Goal: Task Accomplishment & Management: Use online tool/utility

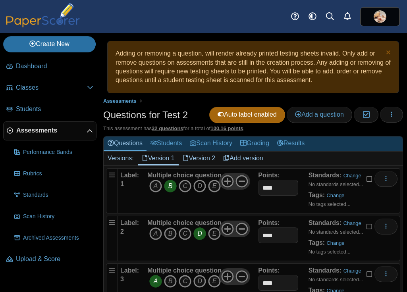
click at [200, 185] on icon "D" at bounding box center [199, 186] width 13 height 13
click at [167, 185] on icon "B" at bounding box center [170, 186] width 13 height 13
click at [154, 235] on icon "A" at bounding box center [155, 233] width 13 height 13
click at [200, 235] on icon "D" at bounding box center [199, 233] width 13 height 13
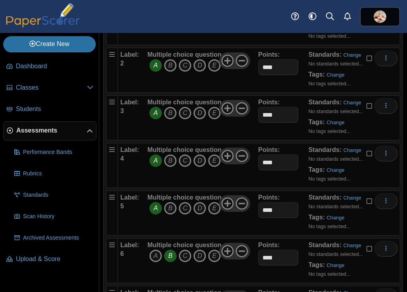
scroll to position [174, 0]
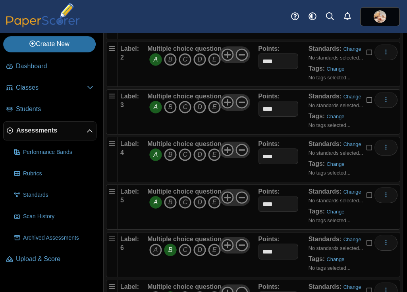
click at [169, 109] on icon "B" at bounding box center [170, 107] width 13 height 13
click at [153, 107] on icon "A" at bounding box center [155, 107] width 13 height 13
click at [200, 158] on icon "D" at bounding box center [199, 154] width 13 height 13
click at [155, 155] on icon "A" at bounding box center [155, 154] width 13 height 13
click at [171, 202] on icon "B" at bounding box center [170, 202] width 13 height 13
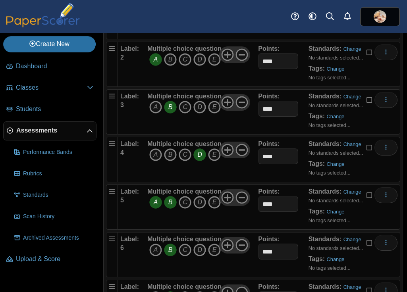
click at [155, 203] on icon "A" at bounding box center [155, 202] width 13 height 13
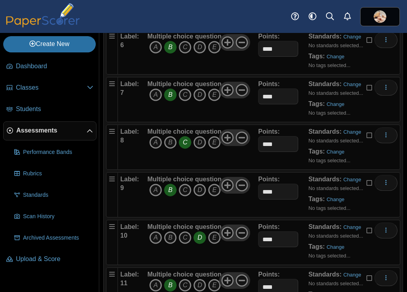
scroll to position [378, 0]
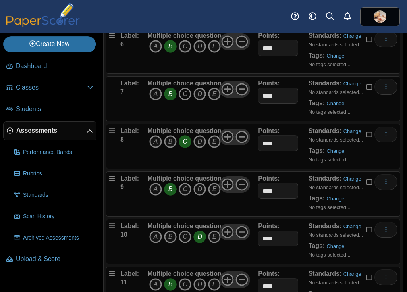
click at [185, 92] on icon "C" at bounding box center [185, 94] width 13 height 13
click at [171, 93] on icon "B" at bounding box center [170, 94] width 13 height 13
click at [157, 188] on icon "A" at bounding box center [155, 189] width 13 height 13
click at [171, 192] on icon "B" at bounding box center [170, 189] width 13 height 13
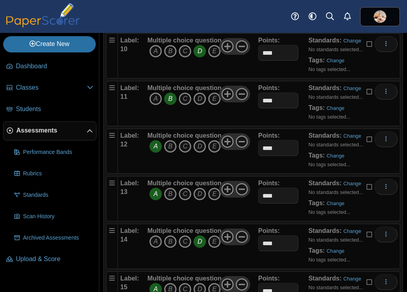
scroll to position [565, 0]
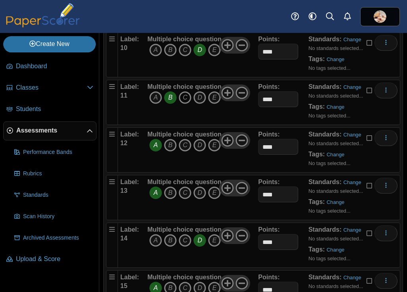
click at [184, 100] on icon "C" at bounding box center [185, 97] width 13 height 13
click at [173, 98] on icon "B" at bounding box center [170, 97] width 13 height 13
click at [170, 149] on icon "B" at bounding box center [170, 145] width 13 height 13
click at [154, 146] on icon "A" at bounding box center [155, 145] width 13 height 13
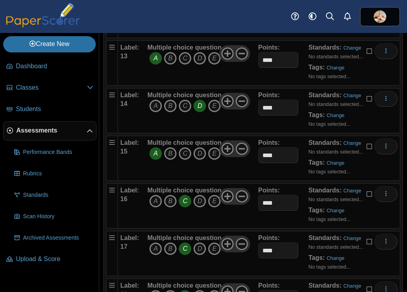
scroll to position [700, 0]
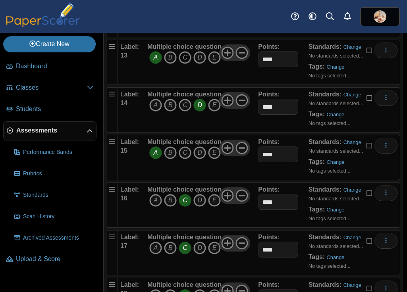
click at [185, 61] on icon "C" at bounding box center [185, 57] width 13 height 13
click at [155, 59] on icon "A" at bounding box center [155, 57] width 13 height 13
click at [186, 104] on icon "C" at bounding box center [185, 105] width 13 height 13
click at [197, 107] on icon "D" at bounding box center [199, 105] width 13 height 13
click at [199, 155] on icon "D" at bounding box center [199, 152] width 13 height 13
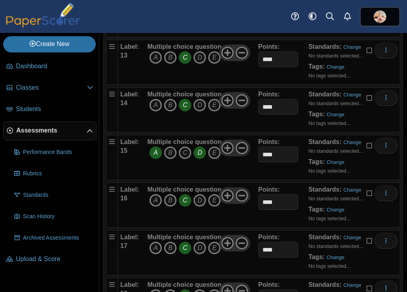
click at [155, 154] on icon "A" at bounding box center [155, 152] width 13 height 13
click at [171, 202] on icon "B" at bounding box center [170, 200] width 13 height 13
click at [185, 204] on icon "C" at bounding box center [185, 200] width 13 height 13
click at [155, 247] on icon "A" at bounding box center [155, 248] width 13 height 13
click at [185, 248] on icon "C" at bounding box center [185, 248] width 13 height 13
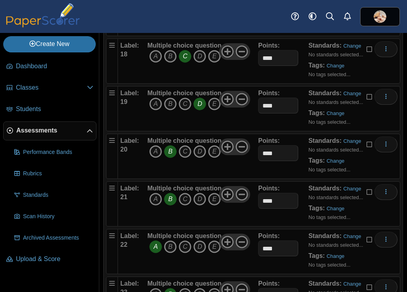
scroll to position [942, 0]
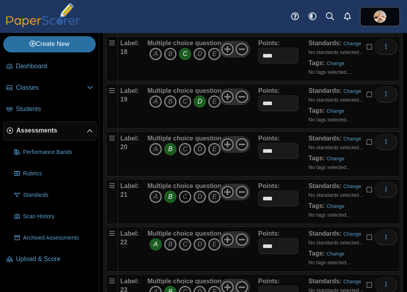
click at [187, 198] on icon "C" at bounding box center [185, 197] width 13 height 13
click at [169, 200] on icon "B" at bounding box center [170, 197] width 13 height 13
click at [185, 246] on icon "C" at bounding box center [185, 244] width 13 height 13
click at [155, 247] on icon "A" at bounding box center [155, 244] width 13 height 13
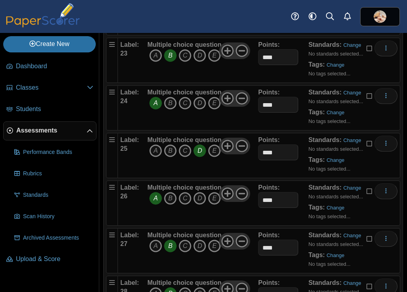
scroll to position [1184, 0]
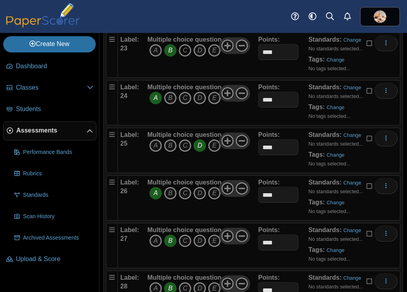
click at [185, 52] on icon "C" at bounding box center [185, 50] width 13 height 13
click at [170, 51] on icon "B" at bounding box center [170, 50] width 13 height 13
click at [173, 99] on icon "B" at bounding box center [170, 98] width 13 height 13
click at [157, 100] on icon "A" at bounding box center [155, 98] width 13 height 13
click at [172, 144] on icon "B" at bounding box center [170, 145] width 13 height 13
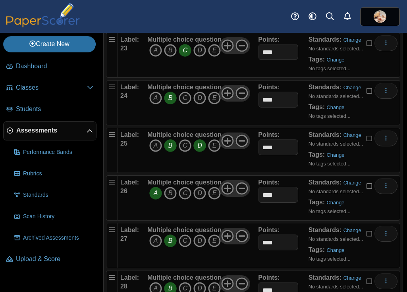
click at [200, 148] on icon "D" at bounding box center [199, 145] width 13 height 13
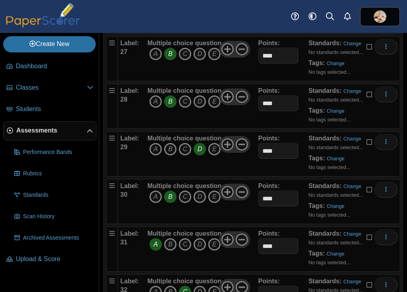
scroll to position [1374, 0]
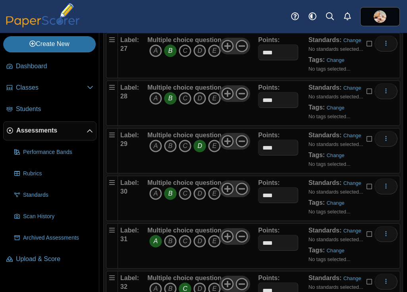
click at [185, 53] on icon "C" at bounding box center [185, 50] width 13 height 13
click at [172, 51] on icon "B" at bounding box center [170, 50] width 13 height 13
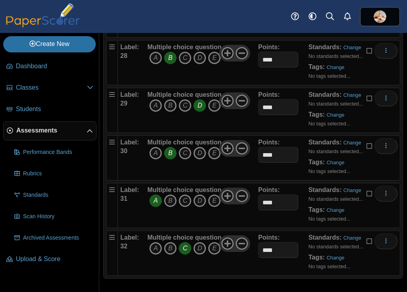
scroll to position [1416, 0]
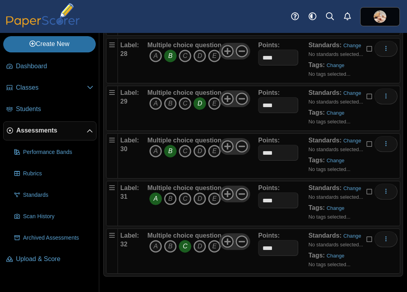
click at [171, 200] on icon "B" at bounding box center [170, 199] width 13 height 13
click at [155, 200] on icon "A" at bounding box center [155, 199] width 13 height 13
click at [201, 248] on icon "D" at bounding box center [199, 246] width 13 height 13
click at [185, 248] on icon "C" at bounding box center [185, 246] width 13 height 13
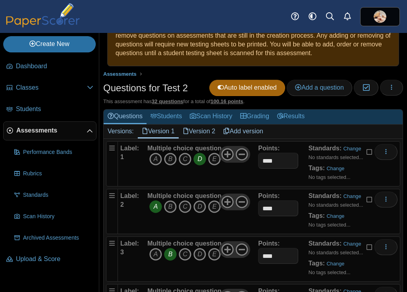
scroll to position [0, 0]
